Goal: Task Accomplishment & Management: Use online tool/utility

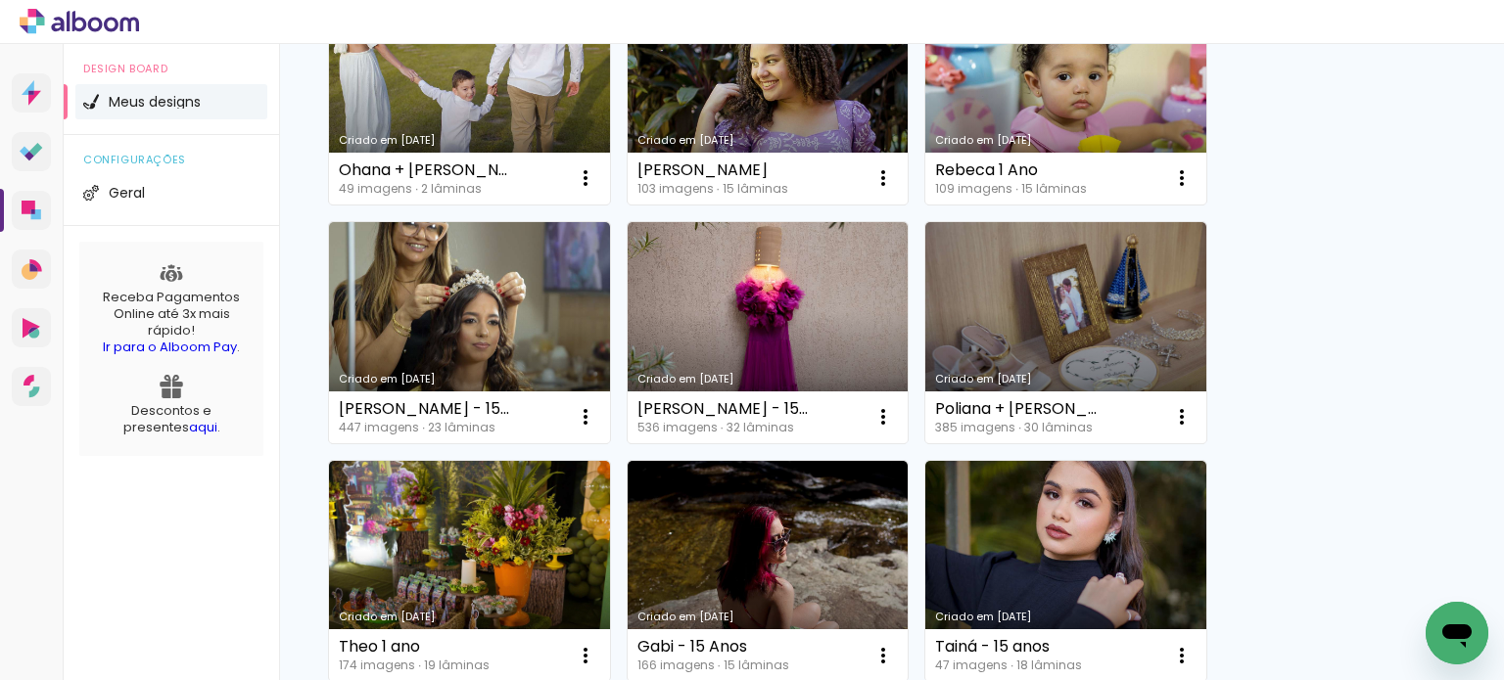
scroll to position [1254, 0]
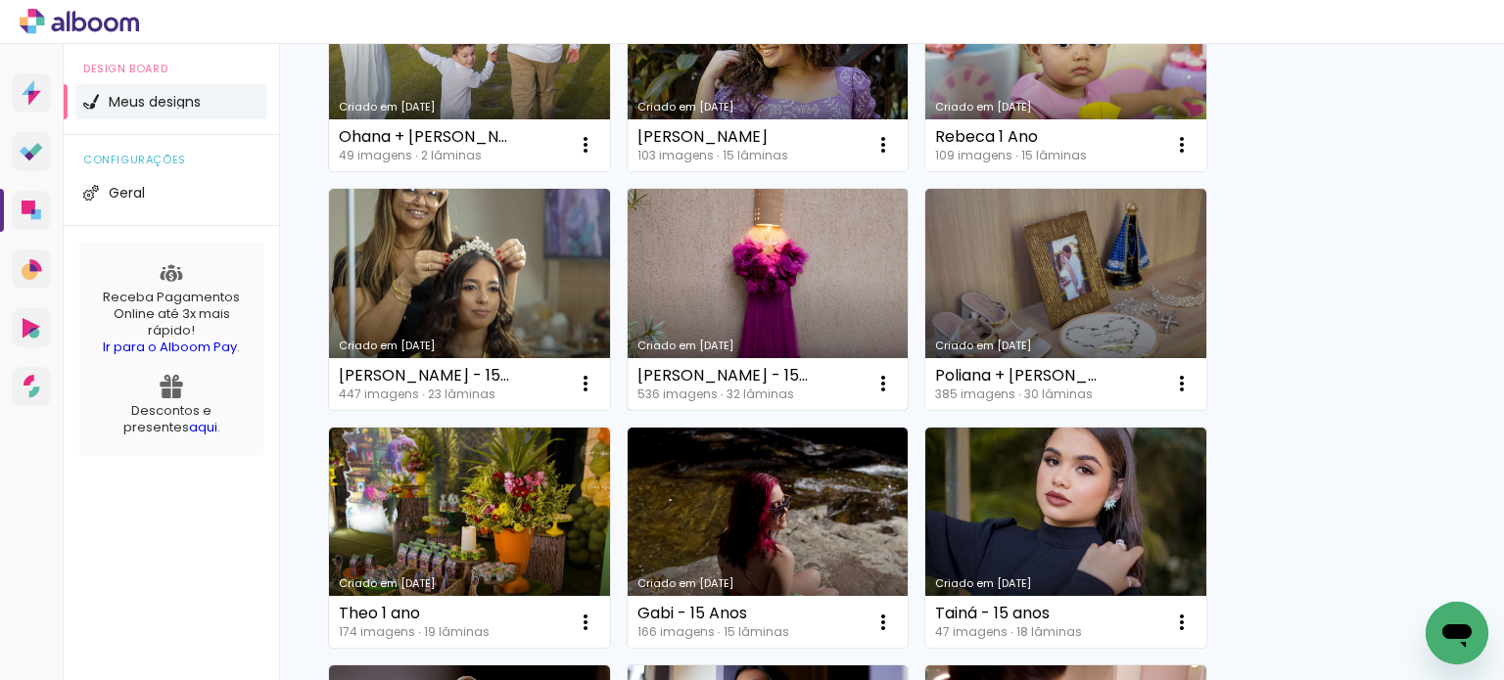
click at [758, 307] on link "Criado em [DATE]" at bounding box center [767, 299] width 281 height 221
